Goal: Find specific fact: Find contact information

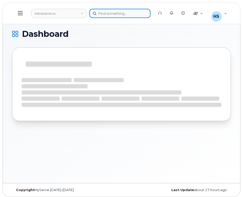
click at [115, 13] on div at bounding box center [119, 13] width 61 height 9
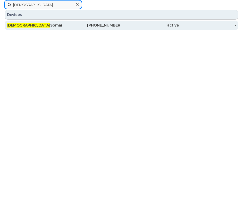
type input "haresh"
click at [68, 23] on div "416-414-2656" at bounding box center [92, 25] width 57 height 5
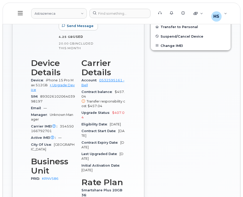
scroll to position [186, 0]
